Goal: Transaction & Acquisition: Purchase product/service

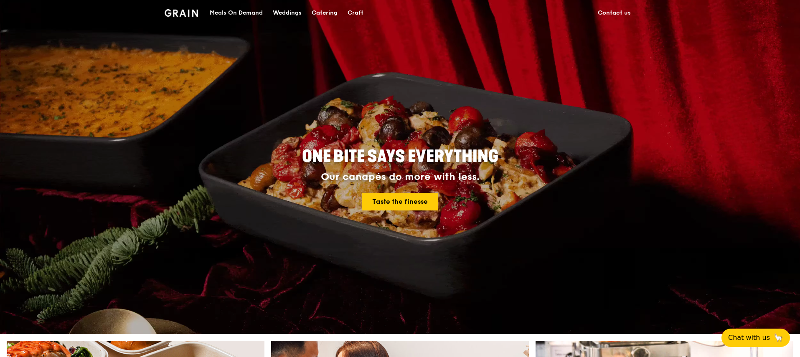
click at [318, 10] on div "Catering" at bounding box center [325, 12] width 26 height 25
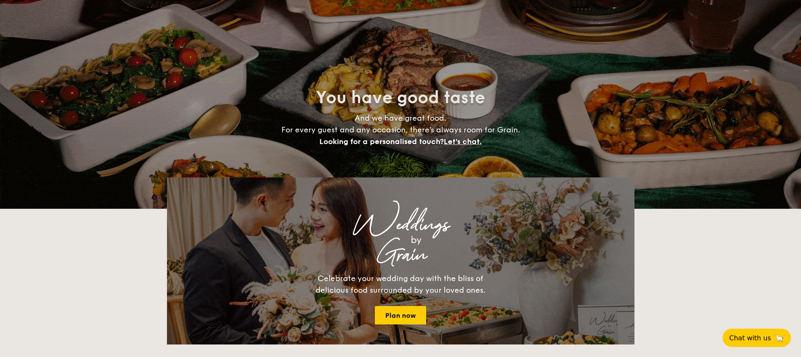
select select
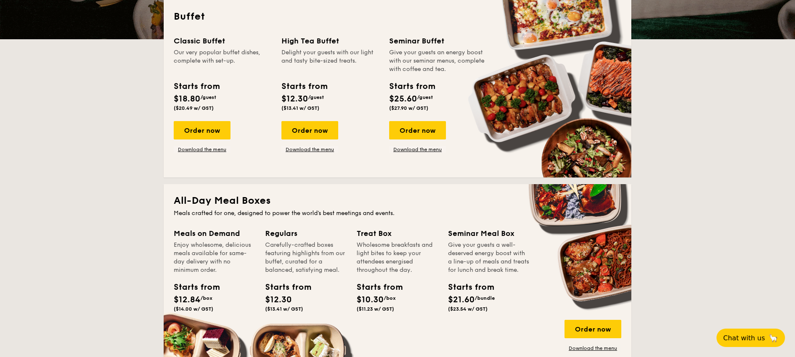
scroll to position [200, 0]
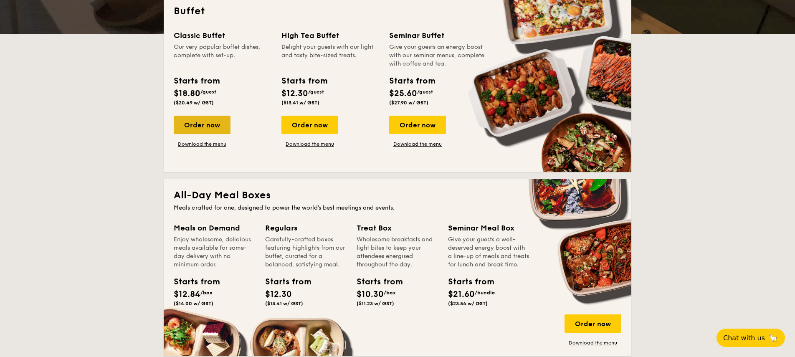
click at [200, 126] on div "Order now" at bounding box center [202, 125] width 57 height 18
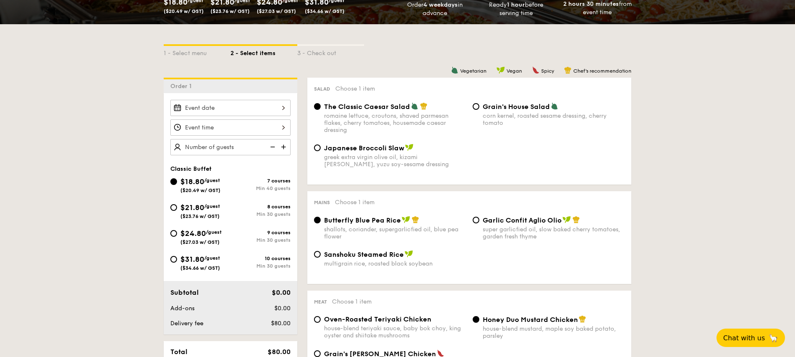
scroll to position [166, 0]
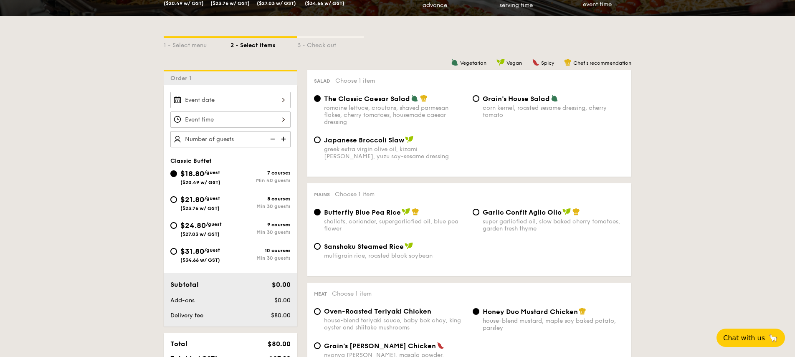
click at [281, 99] on div at bounding box center [230, 100] width 120 height 16
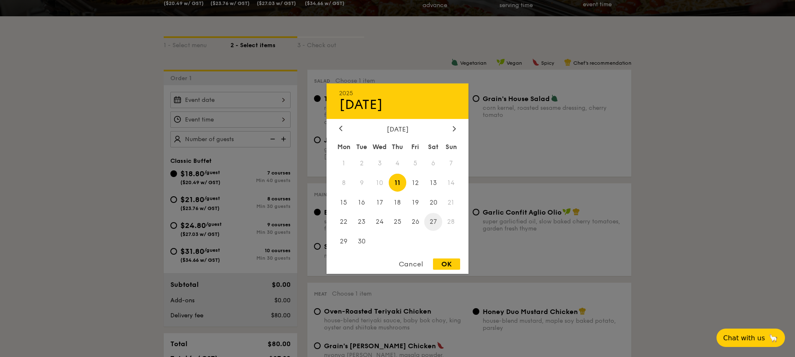
click at [433, 222] on span "27" at bounding box center [433, 222] width 18 height 18
click at [446, 265] on div "OK" at bounding box center [446, 263] width 27 height 11
type input "[DATE]"
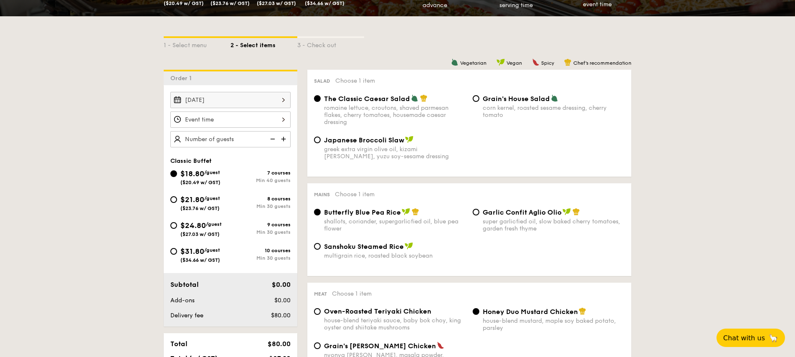
click at [276, 126] on div at bounding box center [230, 119] width 120 height 16
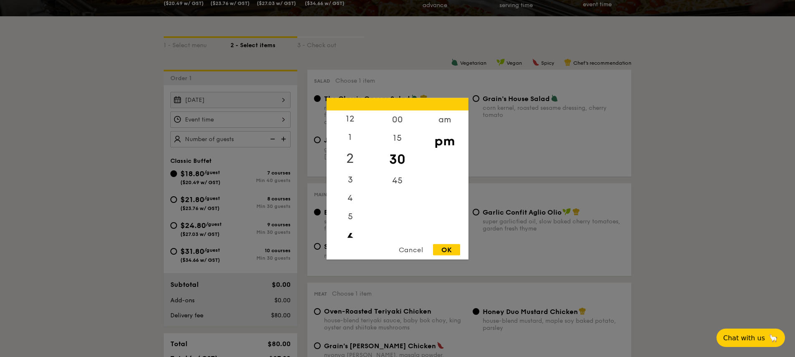
scroll to position [0, 0]
click at [352, 119] on div "12" at bounding box center [350, 122] width 47 height 24
click at [400, 121] on div "00" at bounding box center [397, 122] width 47 height 24
click at [444, 248] on div "OK" at bounding box center [446, 249] width 27 height 11
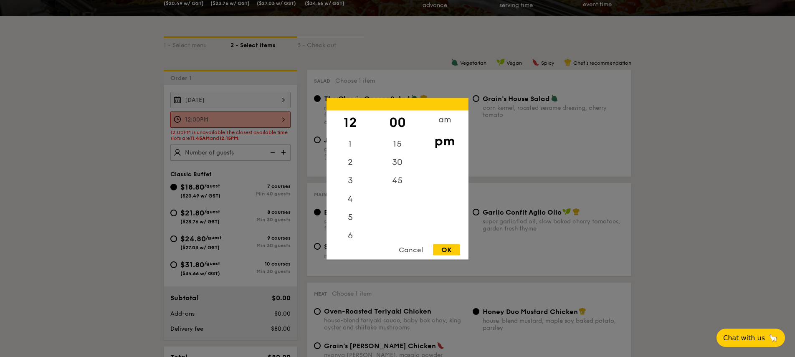
click at [273, 119] on div "12:00PM 12 1 2 3 4 5 6 7 8 9 10 11 00 15 30 45 am pm Cancel OK" at bounding box center [230, 119] width 120 height 16
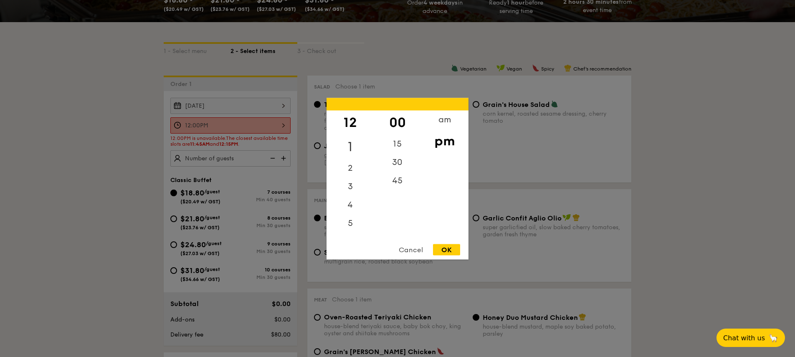
scroll to position [160, 0]
drag, startPoint x: 353, startPoint y: 119, endPoint x: 352, endPoint y: 134, distance: 14.6
click at [352, 134] on div "12" at bounding box center [350, 122] width 47 height 24
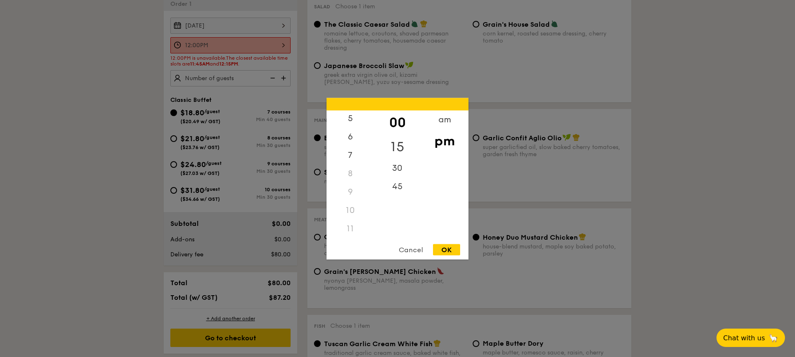
scroll to position [99, 0]
click at [434, 122] on div "am" at bounding box center [444, 122] width 47 height 24
click at [351, 229] on div "11" at bounding box center [350, 230] width 47 height 24
click at [387, 188] on div "45" at bounding box center [397, 183] width 47 height 24
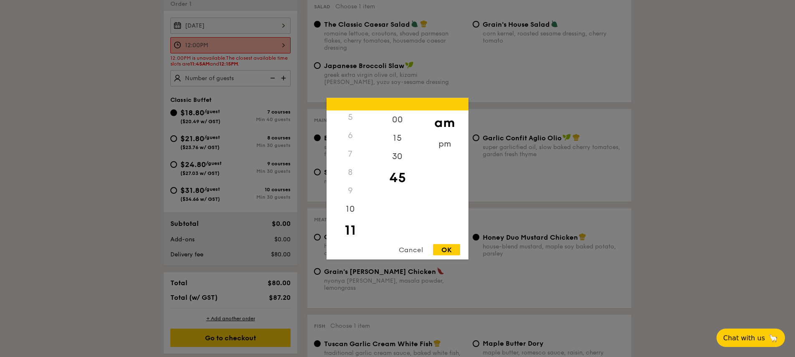
click at [453, 246] on div "OK" at bounding box center [446, 249] width 27 height 11
type input "11:45AM"
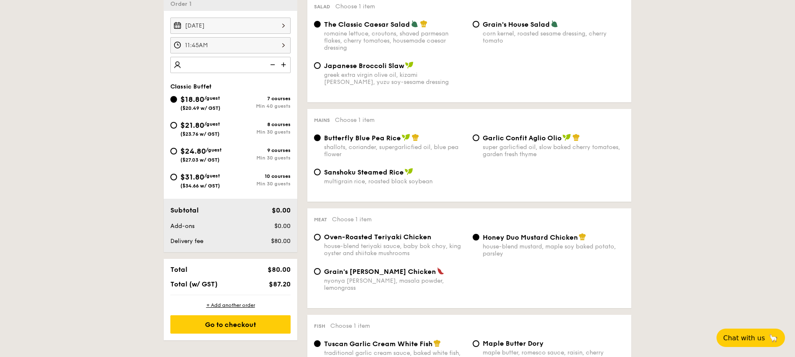
type input "7"
type input "150 guests"
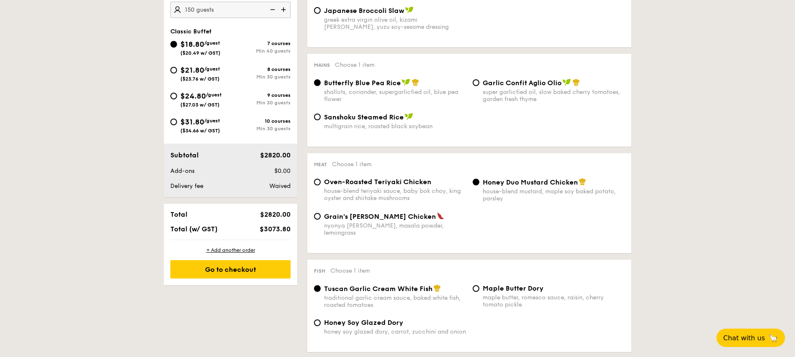
scroll to position [301, 0]
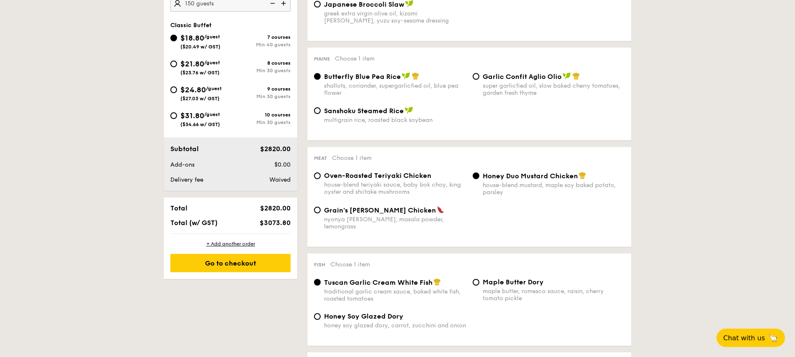
drag, startPoint x: 250, startPoint y: 209, endPoint x: 283, endPoint y: 228, distance: 38.5
click at [283, 228] on div "Total $2820.00 Total (w/ GST) $3073.80" at bounding box center [231, 216] width 134 height 36
click at [267, 228] on div "Total $2820.00 Total (w/ GST) $3073.80" at bounding box center [231, 216] width 134 height 36
click at [228, 243] on div "+ Add another order" at bounding box center [230, 244] width 120 height 7
radio input "true"
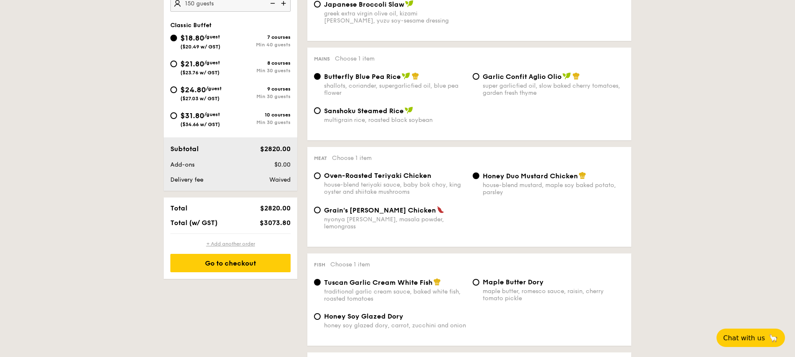
radio input "true"
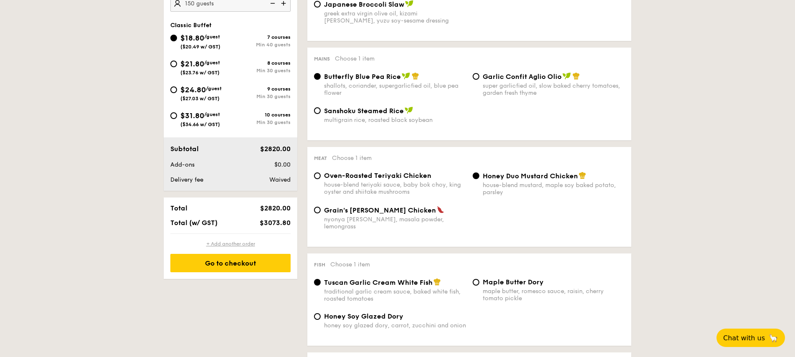
radio input "true"
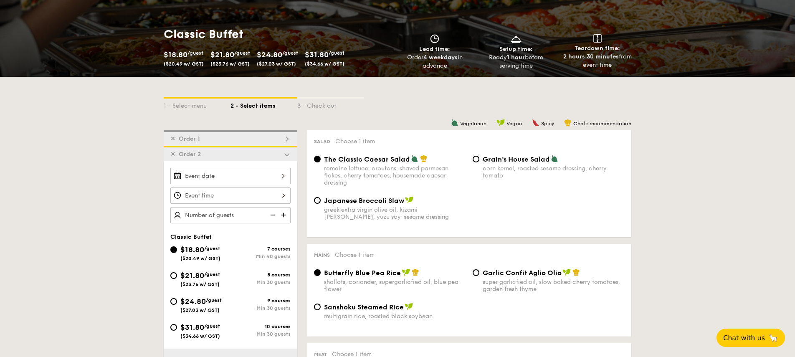
scroll to position [95, 0]
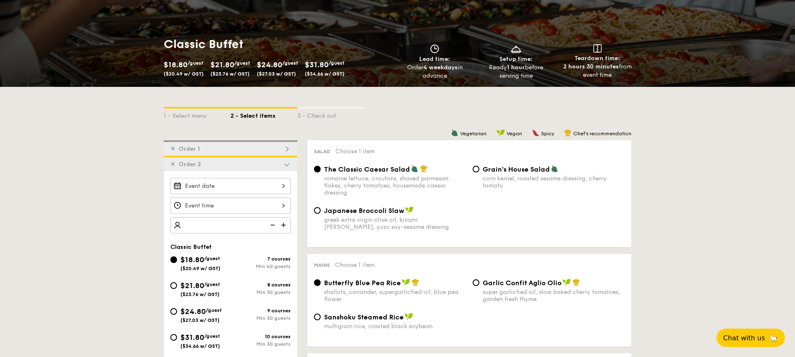
click at [174, 165] on span "✕" at bounding box center [172, 164] width 5 height 7
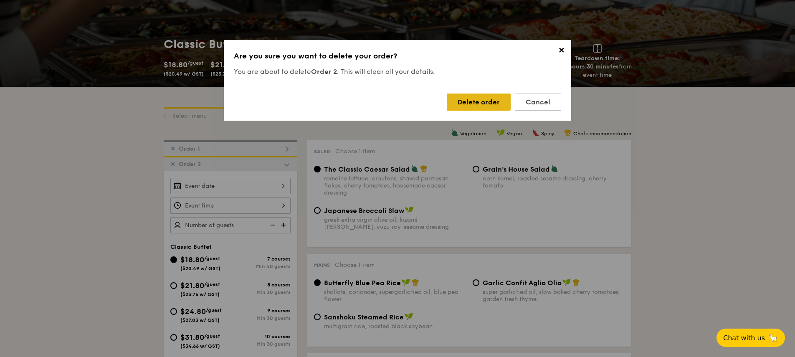
click at [473, 102] on div "Delete order" at bounding box center [479, 102] width 64 height 17
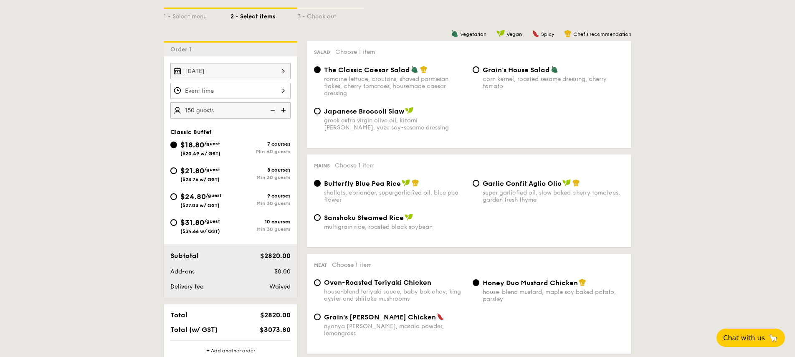
scroll to position [343, 0]
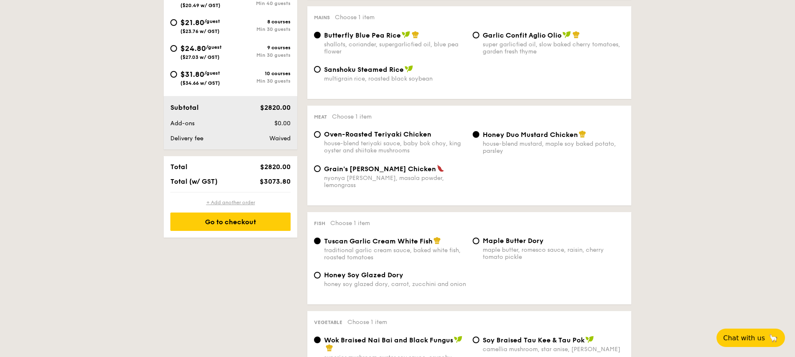
click at [231, 199] on div "+ Add another order" at bounding box center [230, 202] width 120 height 7
radio input "true"
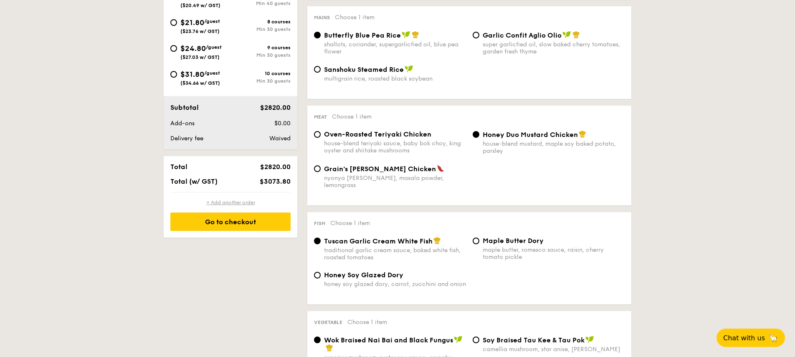
radio input "true"
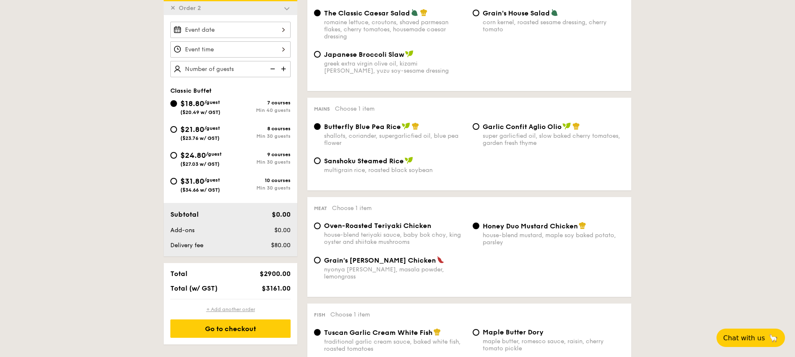
scroll to position [238, 0]
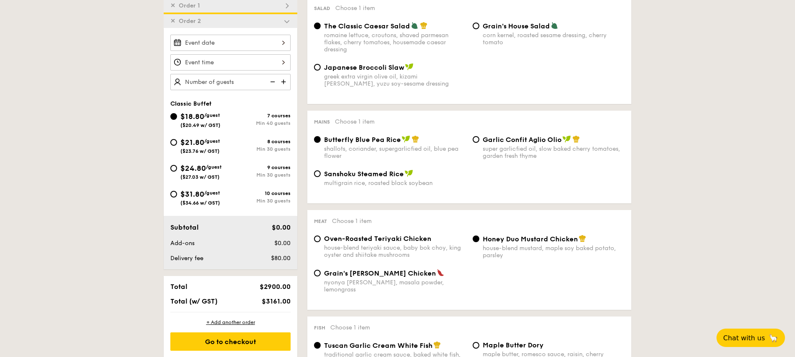
click at [173, 14] on div "✕ Order 2" at bounding box center [231, 20] width 134 height 15
click at [172, 18] on span "✕" at bounding box center [172, 21] width 5 height 7
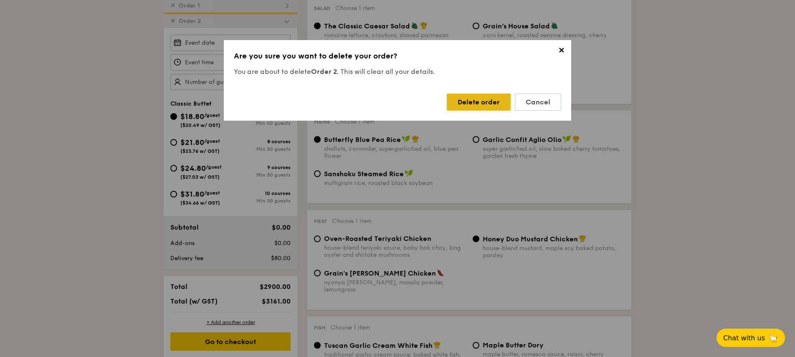
click at [473, 101] on div "Delete order" at bounding box center [479, 102] width 64 height 17
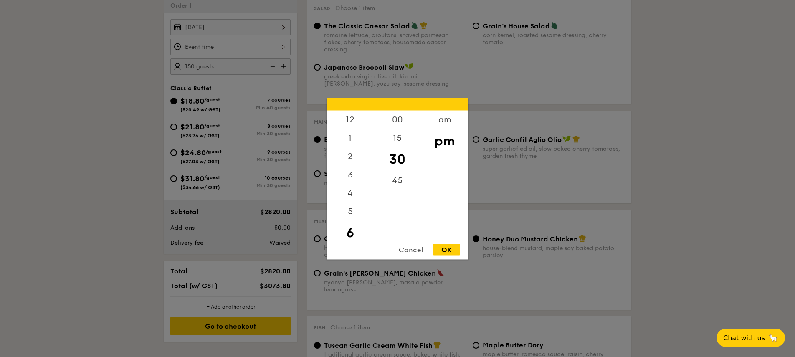
click at [249, 53] on div "12 1 2 3 4 5 6 7 8 9 10 11 00 15 30 45 am pm Cancel OK" at bounding box center [230, 47] width 120 height 16
click at [352, 122] on div "1" at bounding box center [350, 122] width 47 height 24
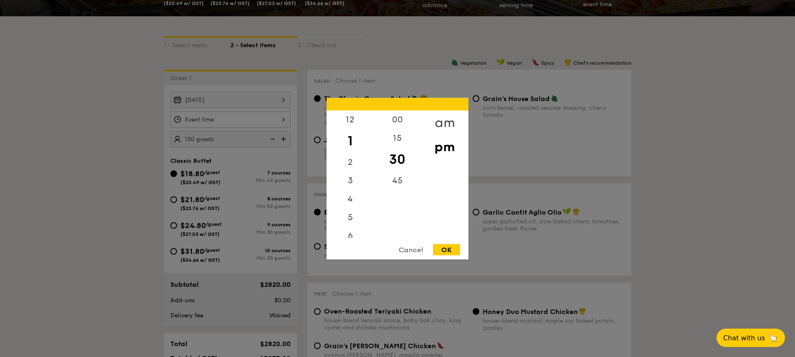
scroll to position [174, 0]
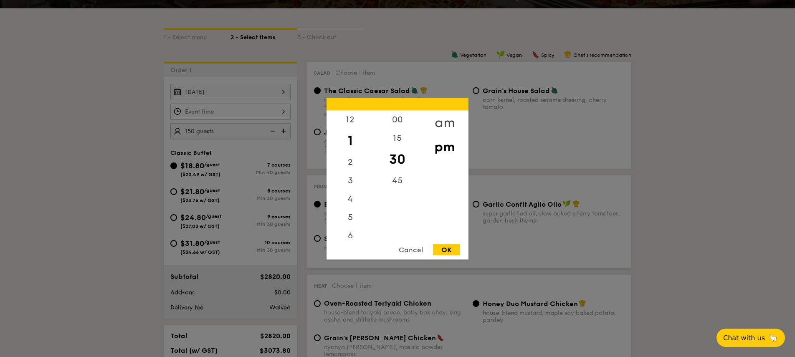
click at [443, 126] on div "am" at bounding box center [444, 122] width 47 height 24
click at [350, 224] on div "11" at bounding box center [350, 225] width 47 height 24
click at [397, 187] on div "45" at bounding box center [397, 183] width 47 height 24
click at [448, 245] on div "OK" at bounding box center [446, 249] width 27 height 11
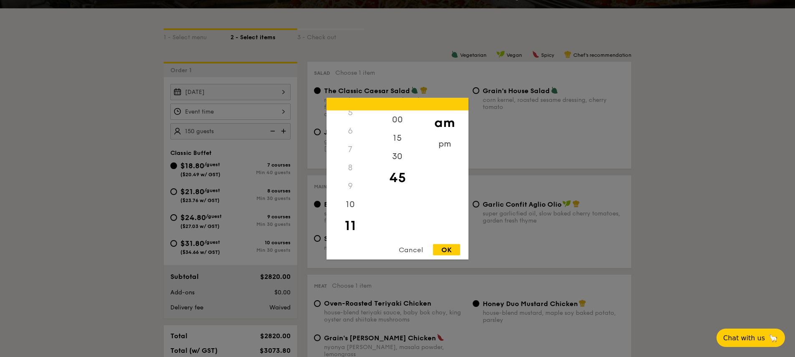
type input "11:45AM"
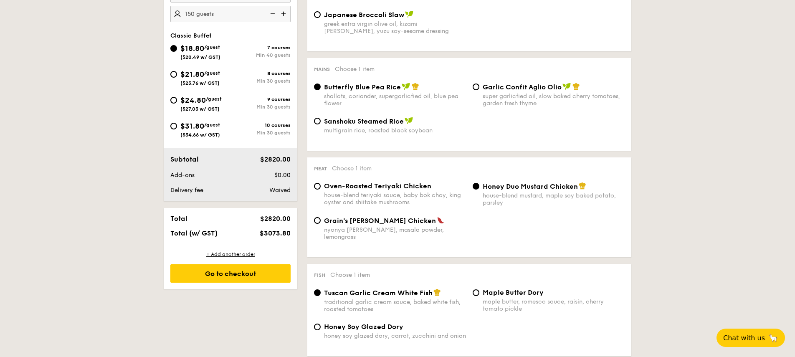
scroll to position [353, 0]
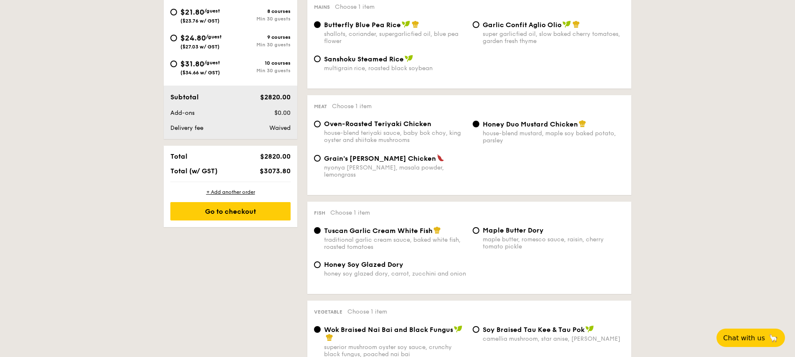
click at [203, 171] on span "Total (w/ GST)" at bounding box center [193, 171] width 47 height 8
click at [230, 216] on div "Go to checkout" at bounding box center [230, 211] width 120 height 18
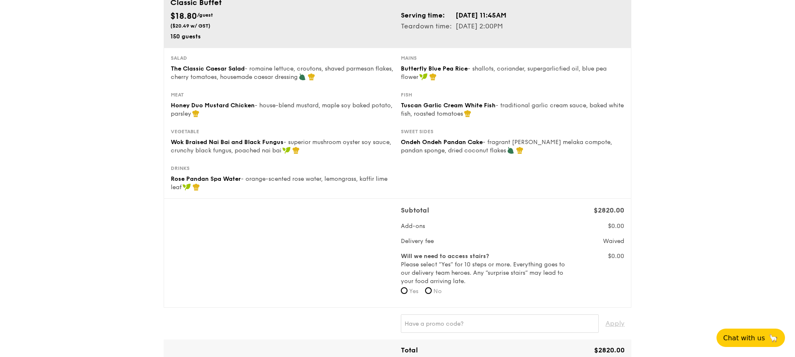
scroll to position [168, 0]
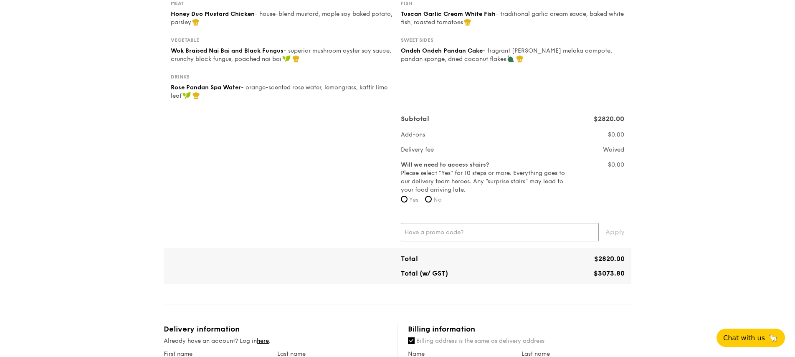
click at [465, 234] on input "text" at bounding box center [500, 232] width 198 height 18
type input "DIVEXGRAIN"
click at [617, 230] on span "Apply" at bounding box center [614, 232] width 19 height 18
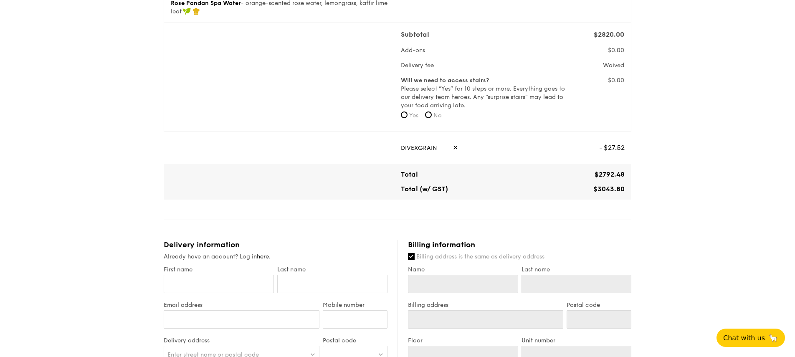
scroll to position [0, 0]
